Goal: Information Seeking & Learning: Learn about a topic

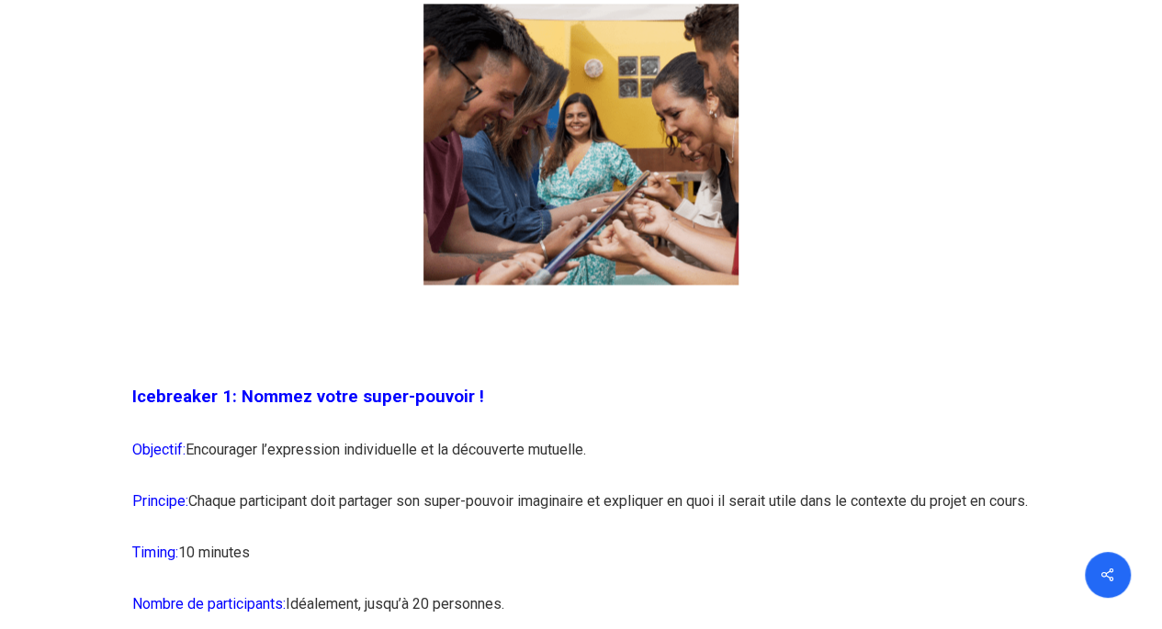
scroll to position [1359, 0]
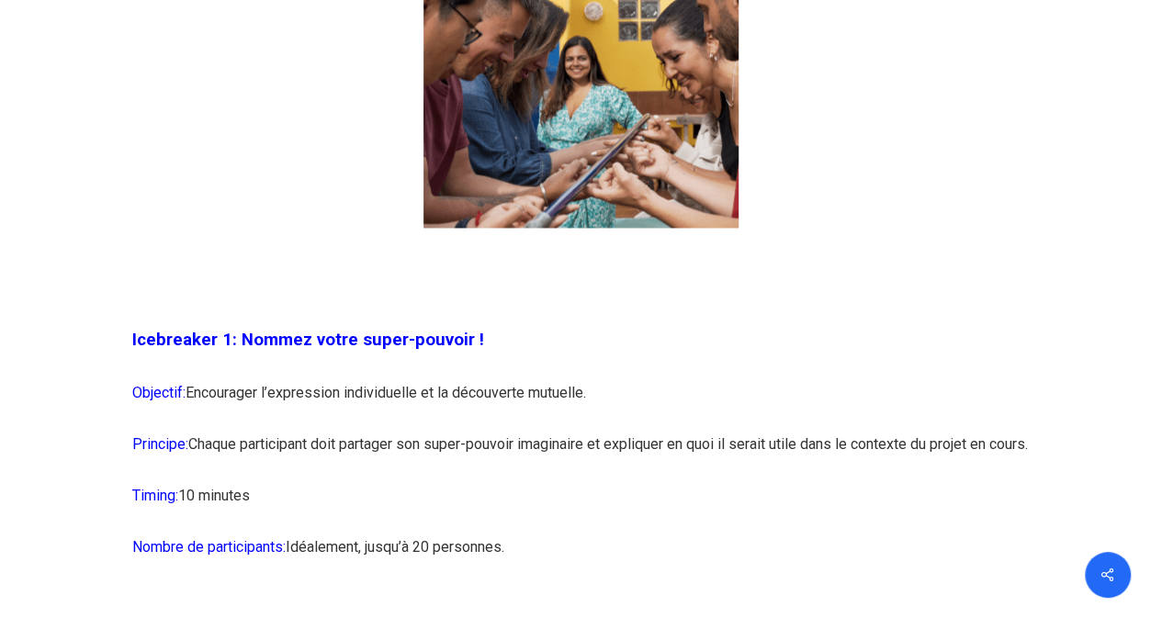
click at [321, 342] on span "Icebreaker 1: Nommez votre super-pouvoir !" at bounding box center [308, 340] width 352 height 20
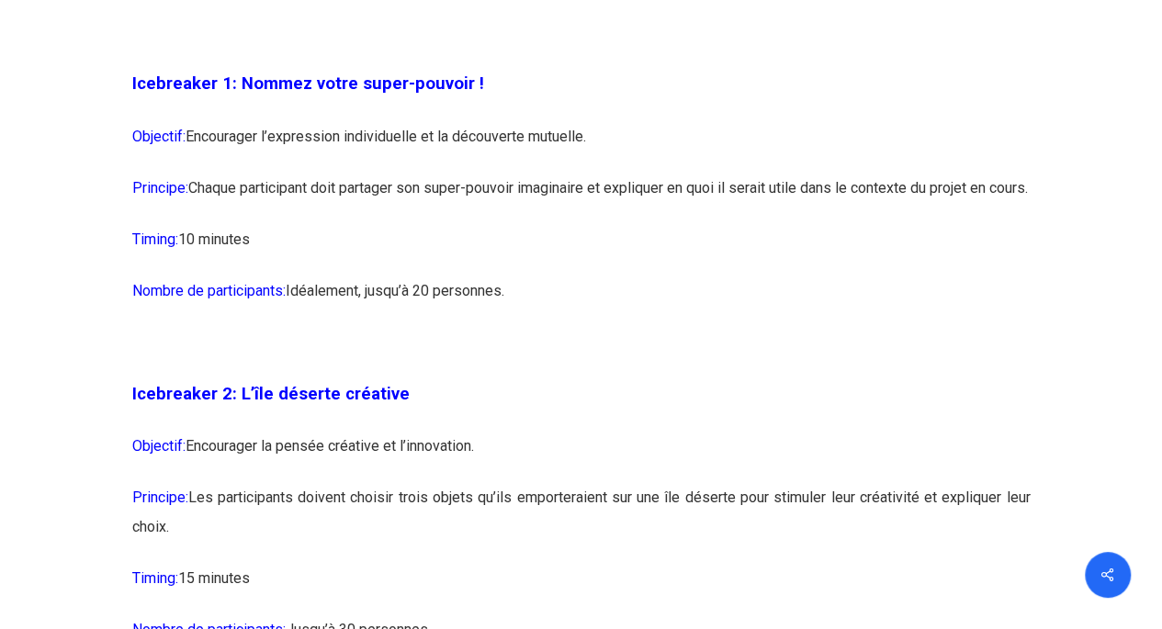
scroll to position [1616, 0]
drag, startPoint x: 190, startPoint y: 131, endPoint x: 594, endPoint y: 141, distance: 403.5
click at [594, 141] on p "Objectif: Encourager l’expression individuelle et la découverte mutuelle." at bounding box center [581, 145] width 899 height 51
copy p "Encourager l’expression individuelle et la découverte mutuelle."
drag, startPoint x: 197, startPoint y: 183, endPoint x: 206, endPoint y: 188, distance: 10.7
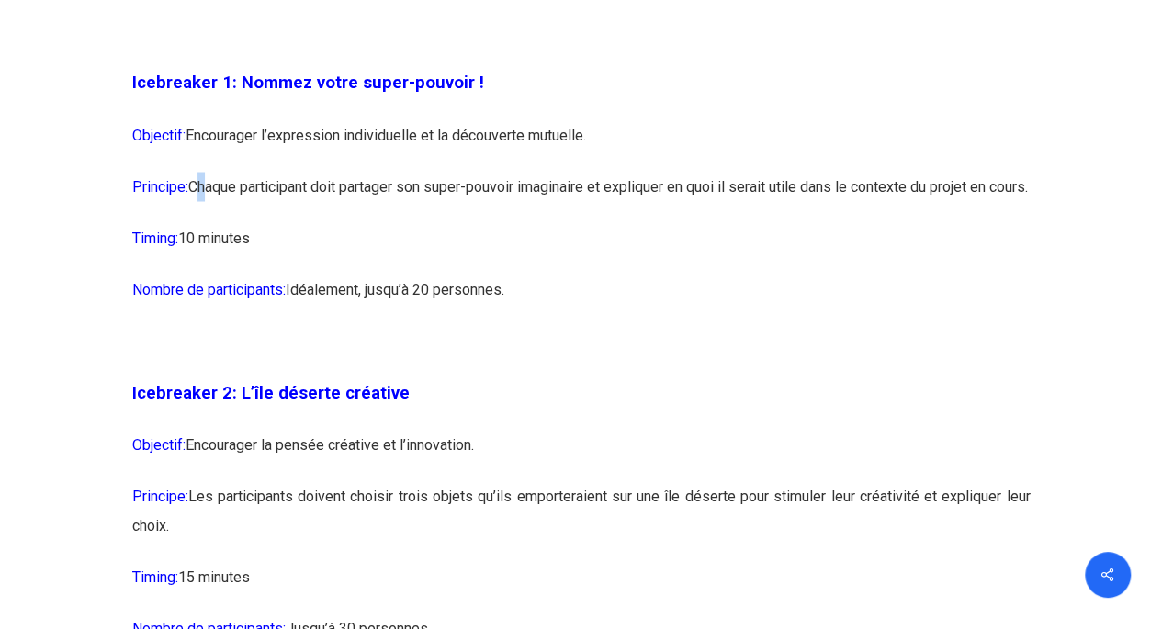
click at [206, 188] on p "Principe: Chaque participant doit partager son super-pouvoir imaginaire et expl…" at bounding box center [581, 197] width 899 height 51
click at [200, 187] on p "Principe: Chaque participant doit partager son super-pouvoir imaginaire et expl…" at bounding box center [581, 197] width 899 height 51
drag, startPoint x: 197, startPoint y: 185, endPoint x: 204, endPoint y: 212, distance: 28.5
click at [204, 212] on p "Principe: Chaque participant doit partager son super-pouvoir imaginaire et expl…" at bounding box center [581, 197] width 899 height 51
copy p "Chaque participant doit partager son super-pouvoir imaginaire et expliquer en q…"
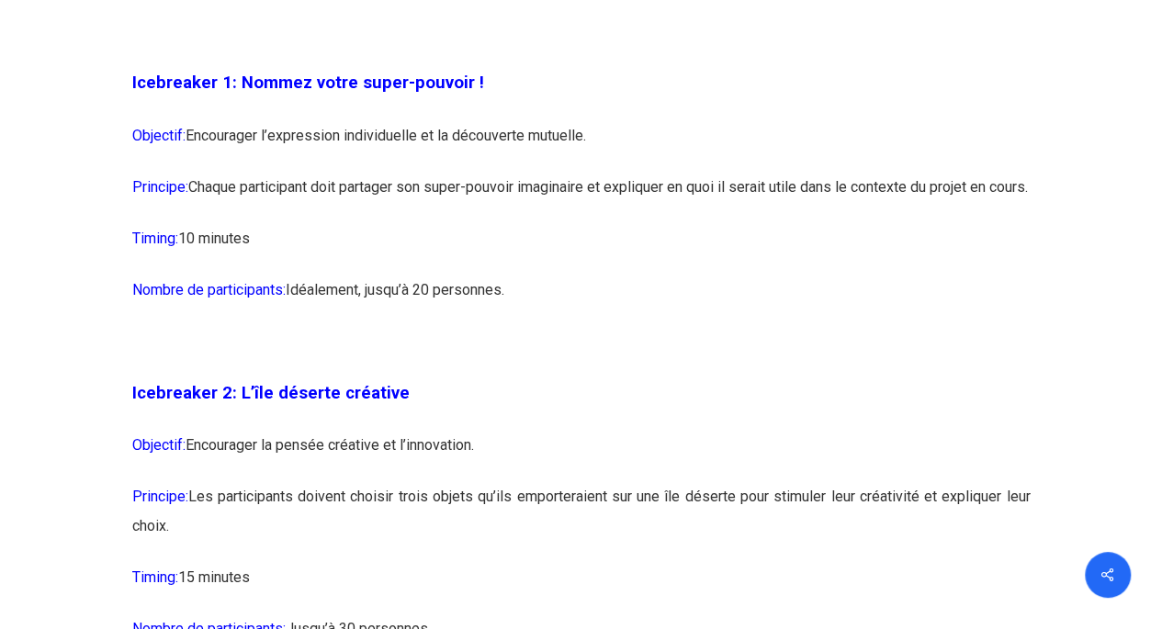
click at [270, 223] on p "Principe: Chaque participant doit partager son super-pouvoir imaginaire et expl…" at bounding box center [581, 197] width 899 height 51
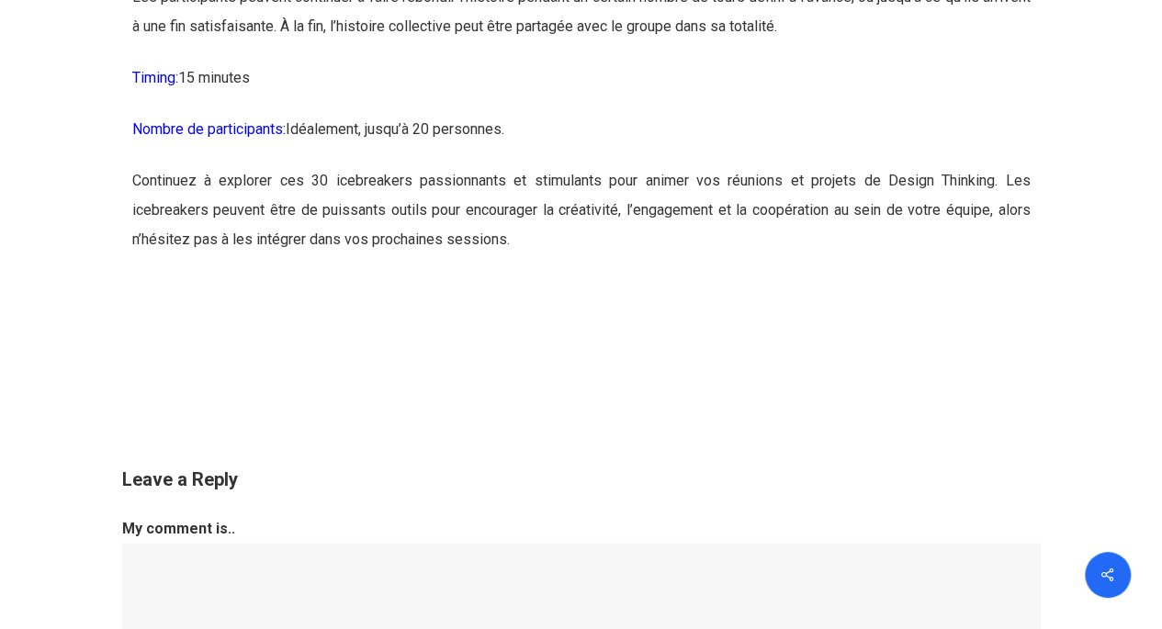
scroll to position [18781, 0]
